Goal: Information Seeking & Learning: Understand process/instructions

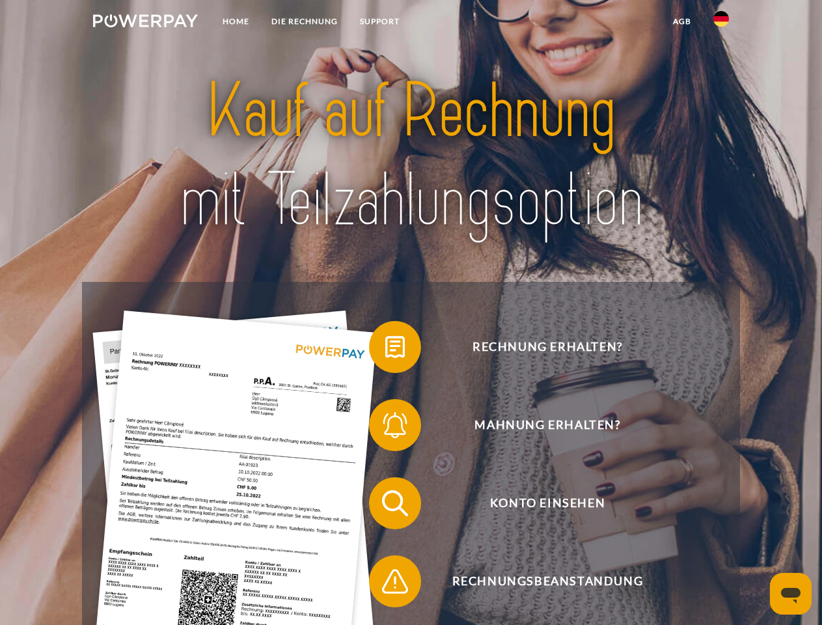
click at [145, 23] on img at bounding box center [145, 20] width 105 height 13
click at [721, 23] on img at bounding box center [722, 19] width 16 height 16
click at [682, 21] on link "agb" at bounding box center [682, 21] width 40 height 23
click at [385, 350] on span at bounding box center [375, 346] width 65 height 65
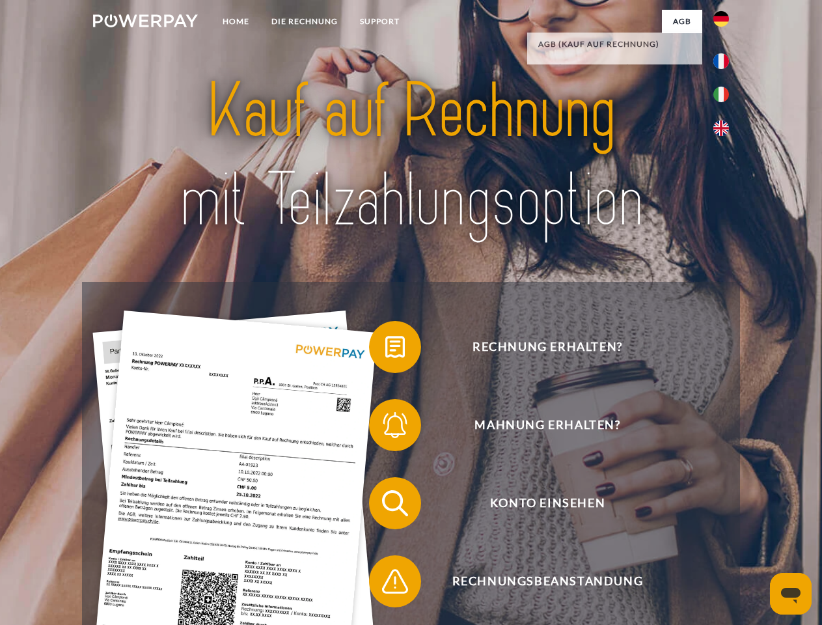
click at [385, 428] on span at bounding box center [375, 425] width 65 height 65
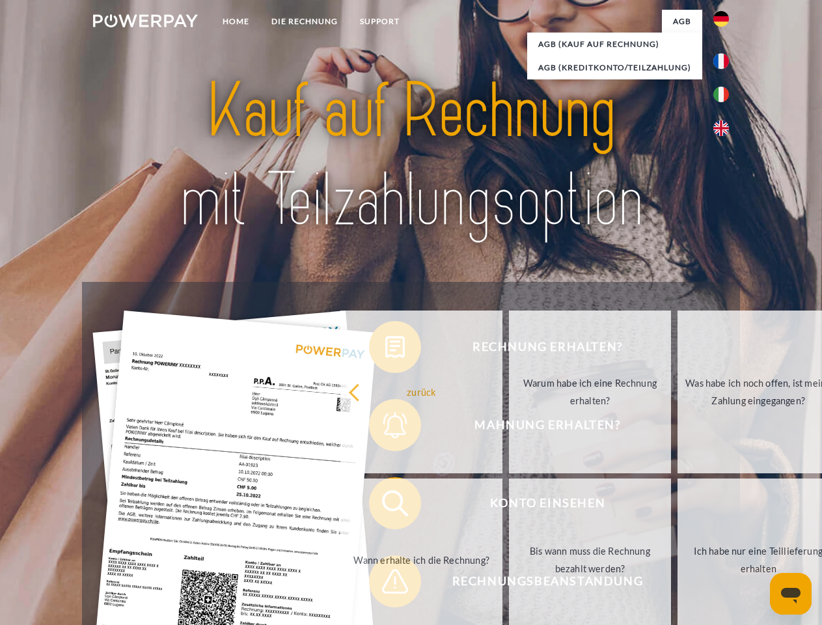
click at [509, 506] on link "Bis wann muss die Rechnung bezahlt werden?" at bounding box center [590, 560] width 162 height 163
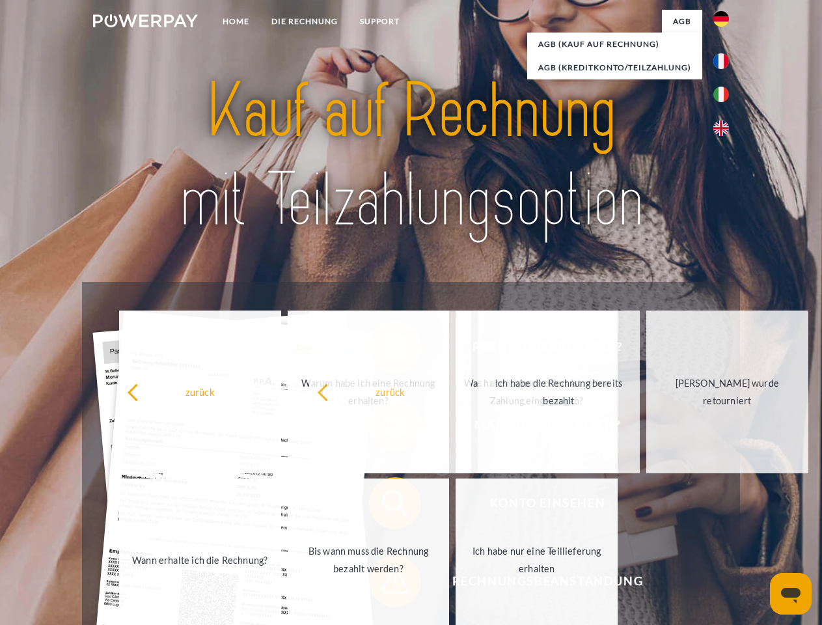
click at [385, 584] on span at bounding box center [375, 581] width 65 height 65
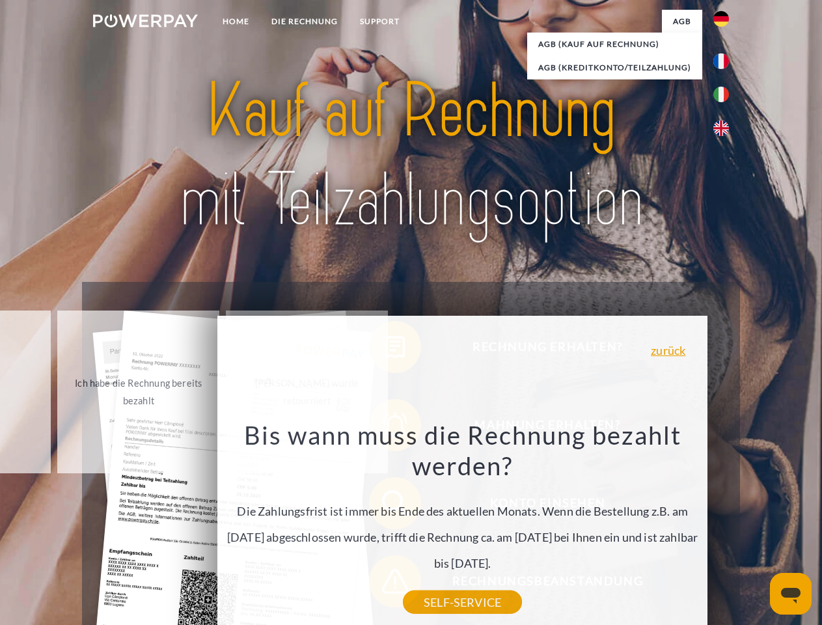
click at [791, 594] on icon "Messaging-Fenster öffnen" at bounding box center [791, 596] width 20 height 16
